Goal: Information Seeking & Learning: Learn about a topic

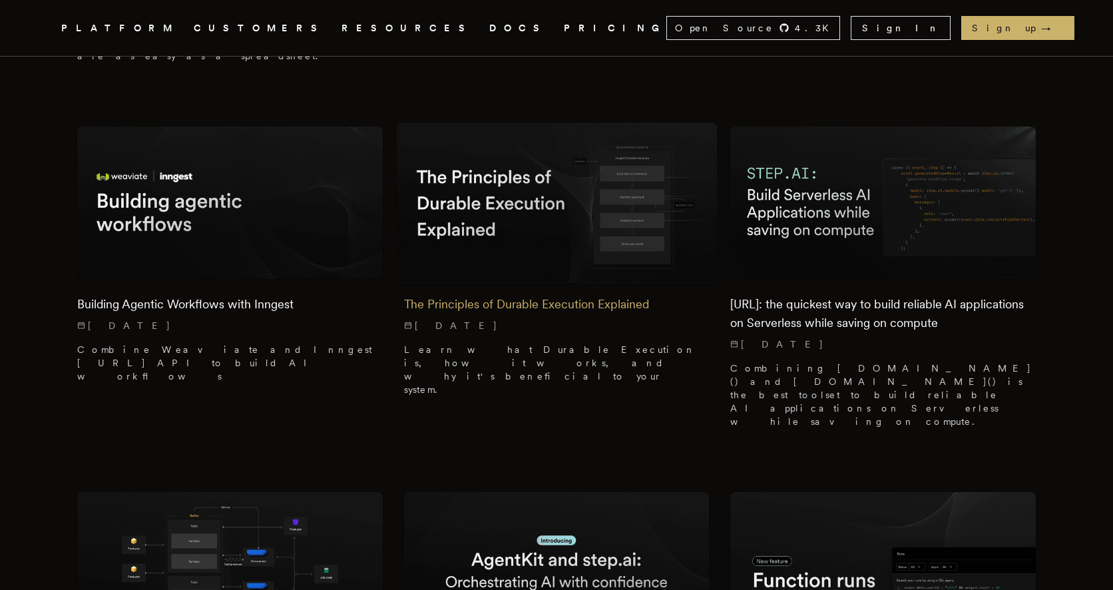
scroll to position [2094, 0]
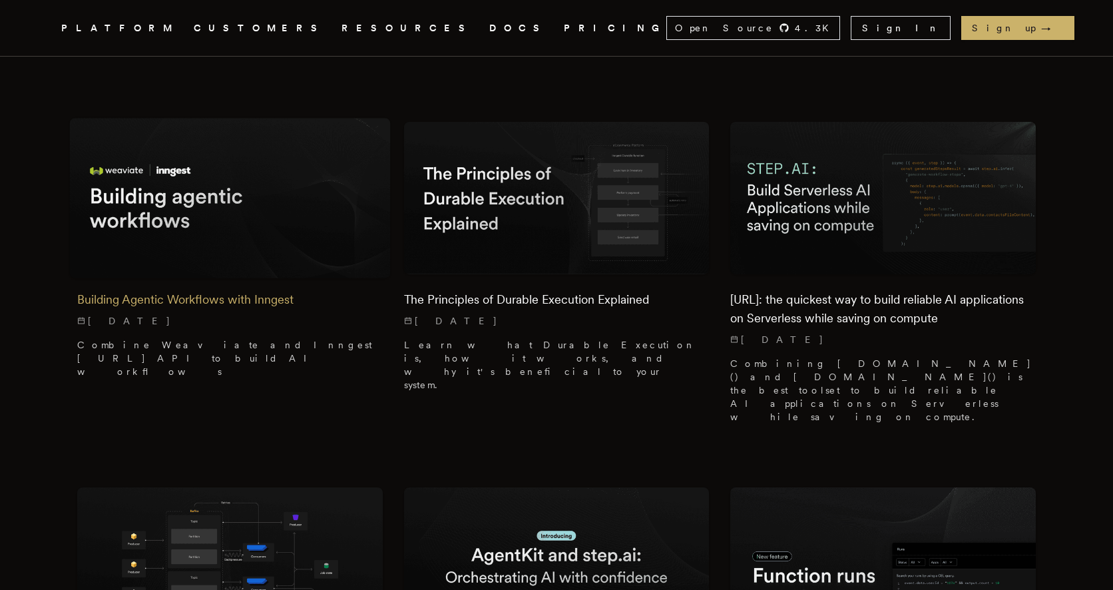
click at [226, 118] on img at bounding box center [230, 198] width 321 height 160
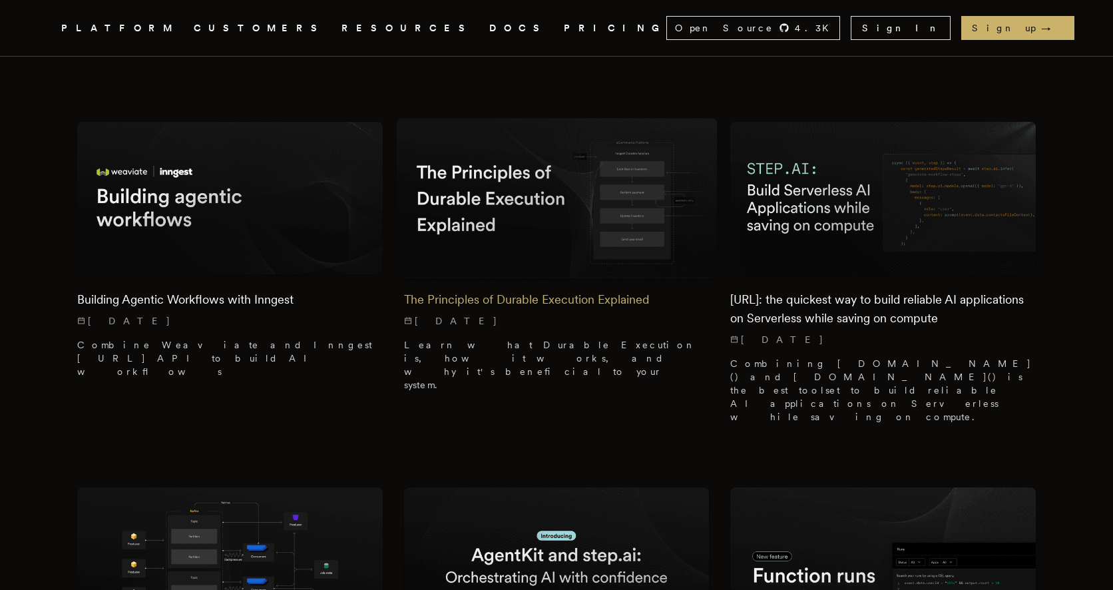
click at [515, 118] on img at bounding box center [556, 198] width 321 height 160
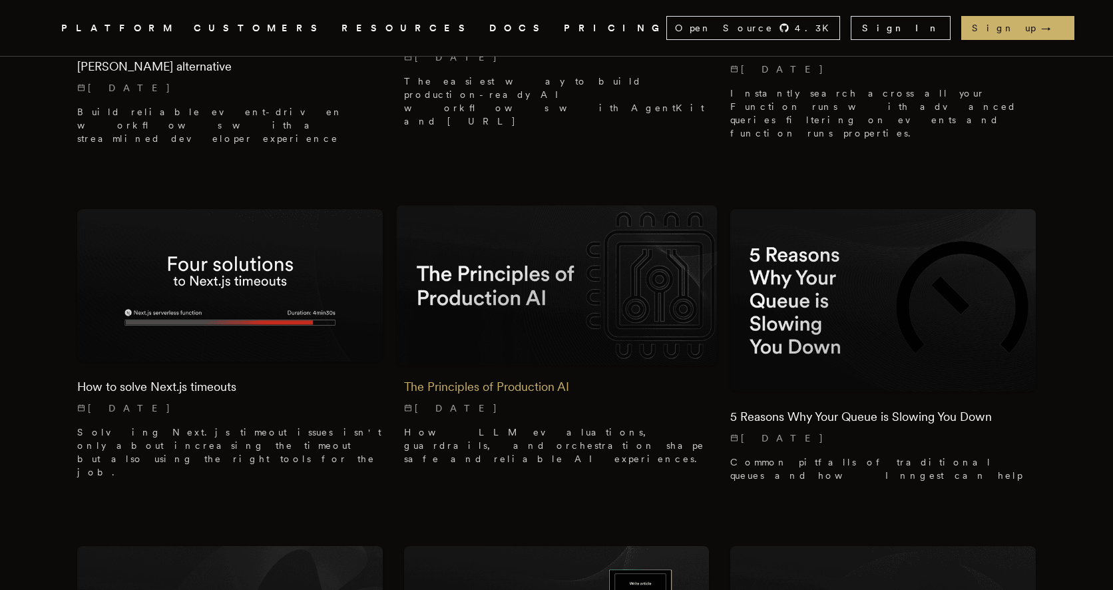
scroll to position [2797, 0]
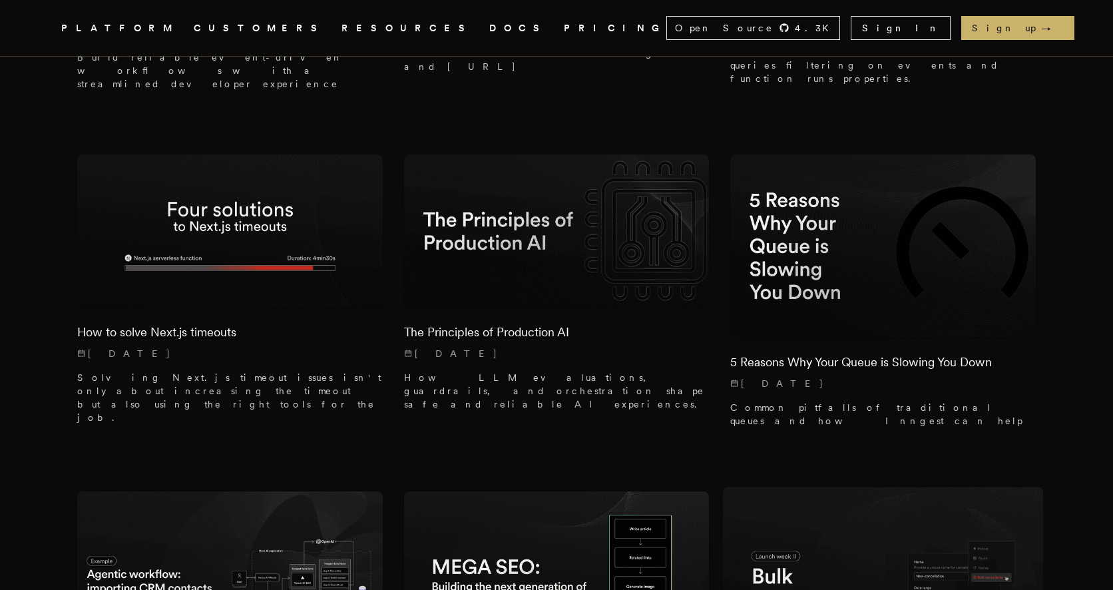
click at [826, 487] on img at bounding box center [883, 583] width 321 height 192
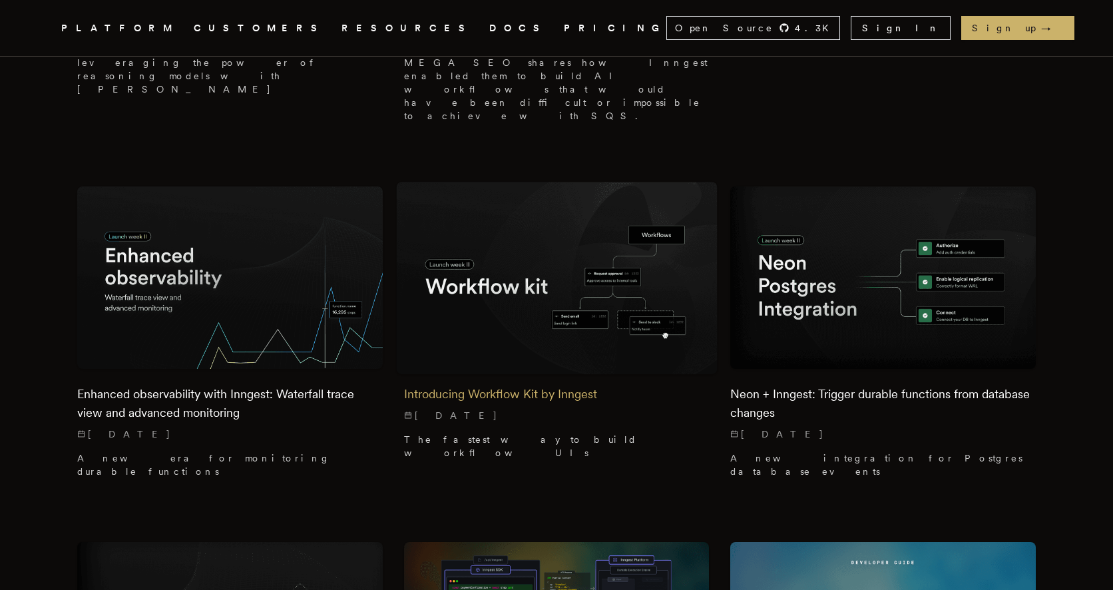
scroll to position [3575, 0]
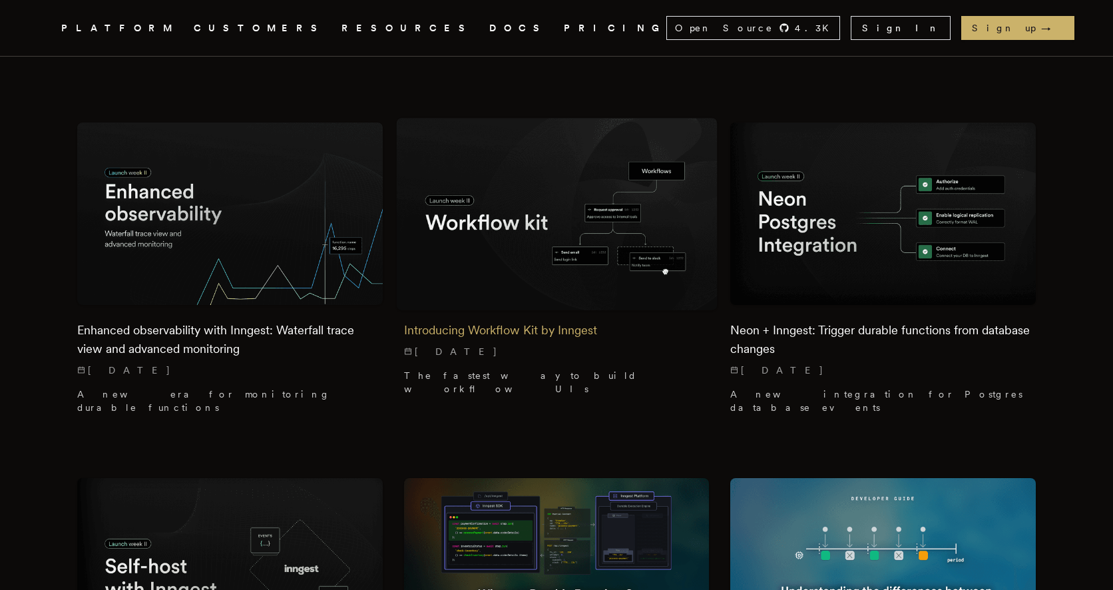
click at [538, 478] on img at bounding box center [557, 554] width 306 height 152
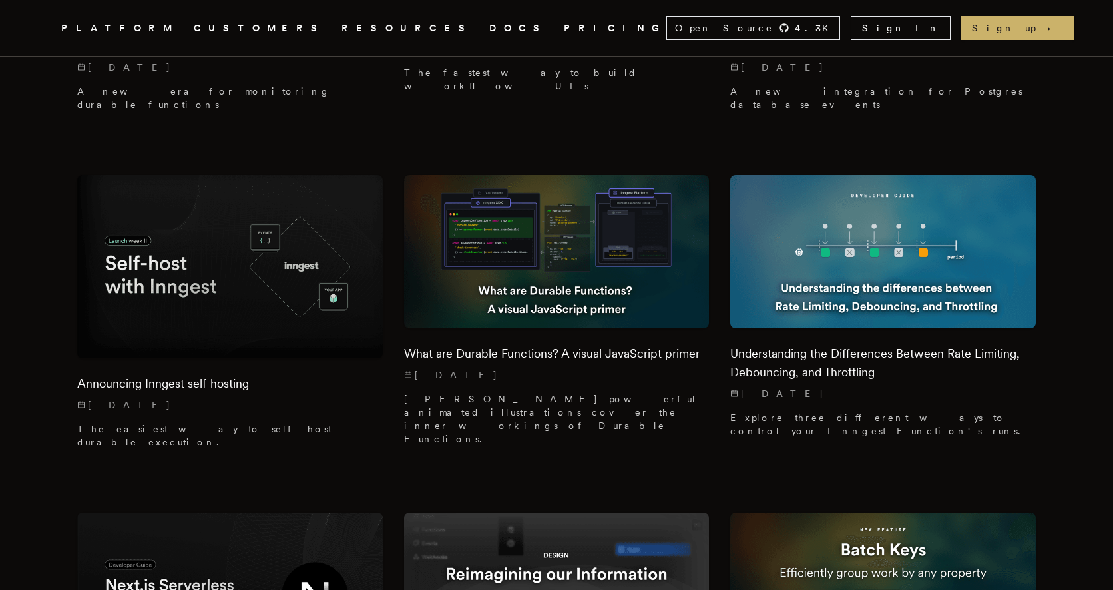
scroll to position [3947, 0]
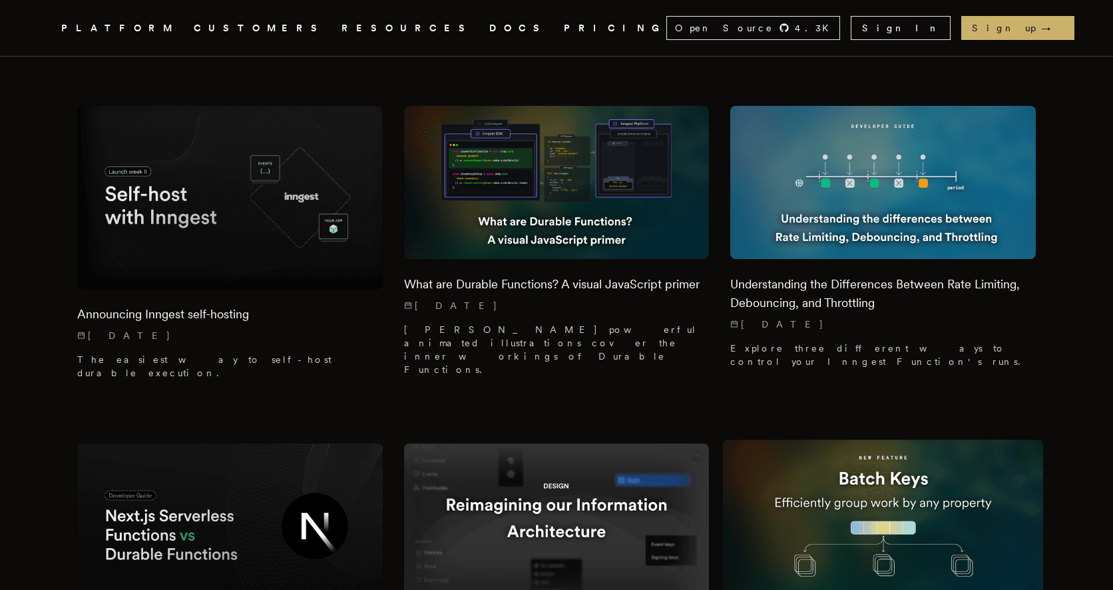
click at [841, 439] on img at bounding box center [883, 519] width 321 height 160
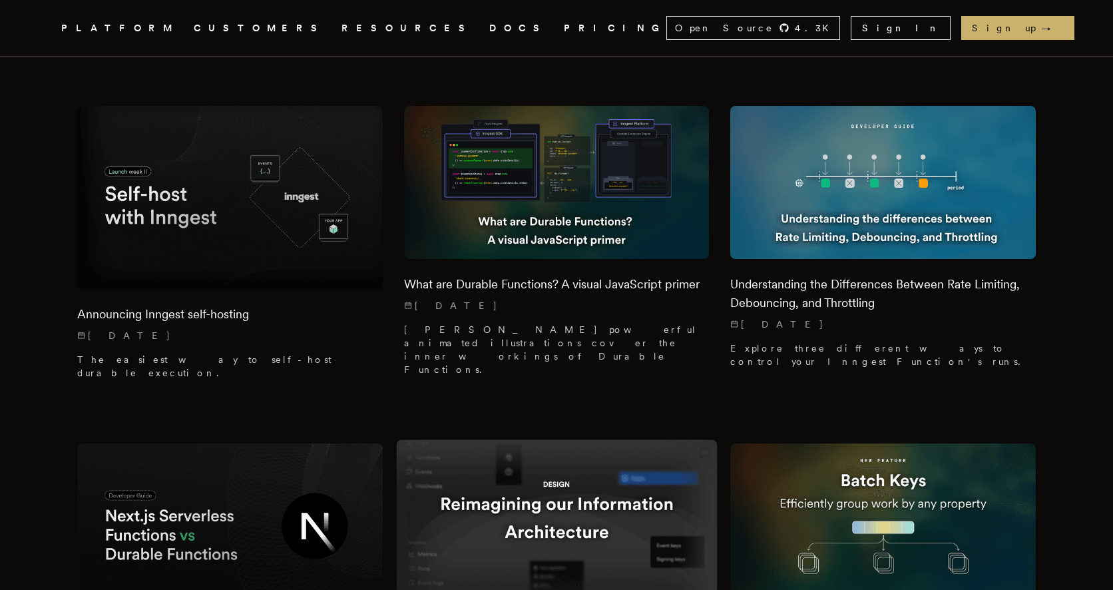
click at [507, 439] on img at bounding box center [556, 519] width 321 height 160
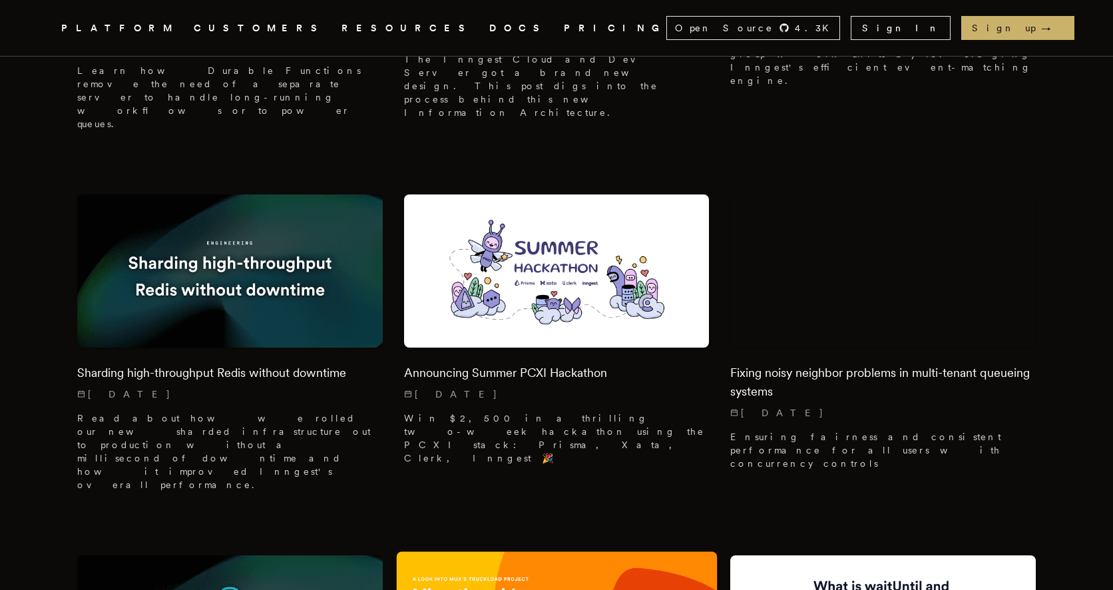
scroll to position [4834, 0]
